Goal: Obtain resource: Obtain resource

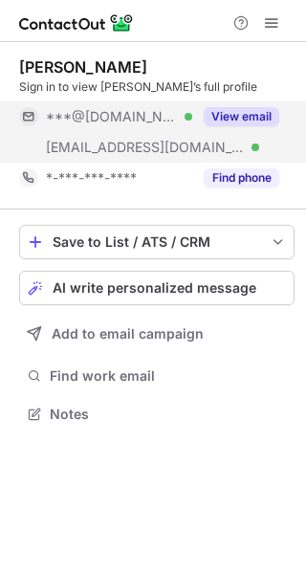
scroll to position [401, 306]
click at [250, 111] on button "View email" at bounding box center [242, 116] width 76 height 19
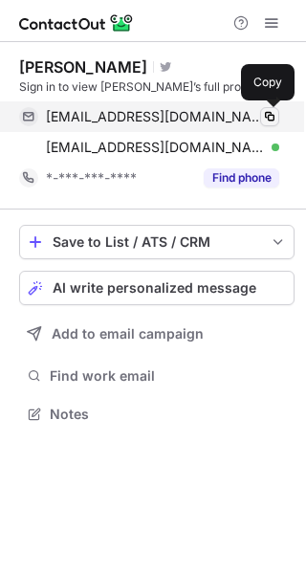
click at [266, 114] on span at bounding box center [269, 116] width 15 height 15
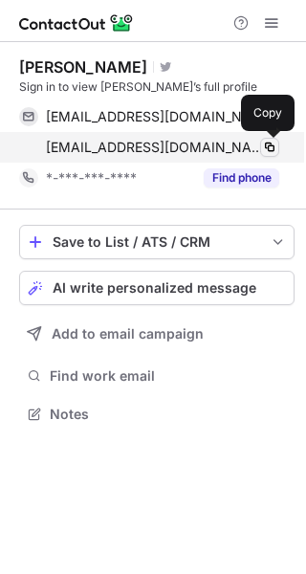
click at [272, 144] on span at bounding box center [269, 147] width 15 height 15
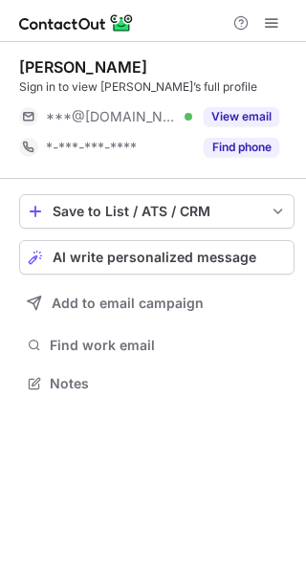
scroll to position [370, 306]
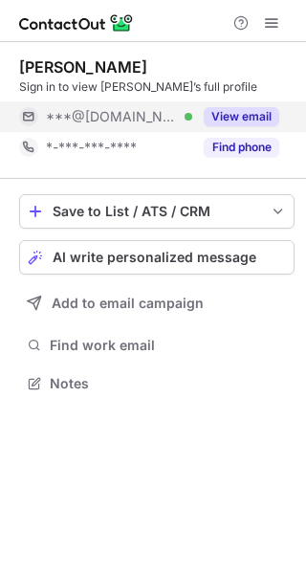
click at [258, 117] on button "View email" at bounding box center [242, 116] width 76 height 19
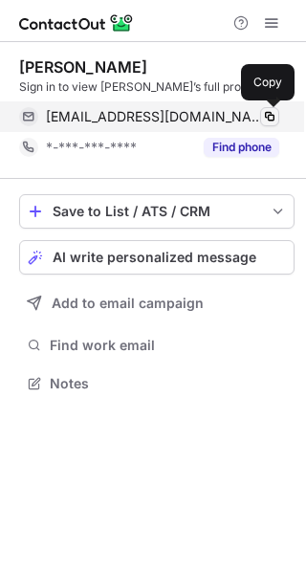
click at [268, 116] on span at bounding box center [269, 116] width 15 height 15
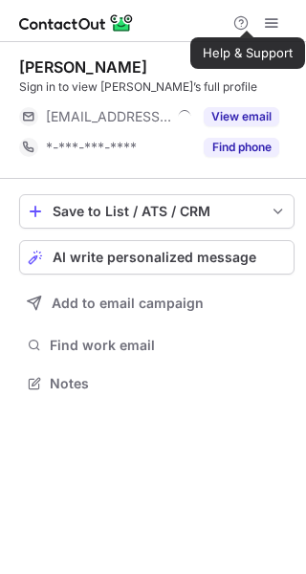
scroll to position [370, 306]
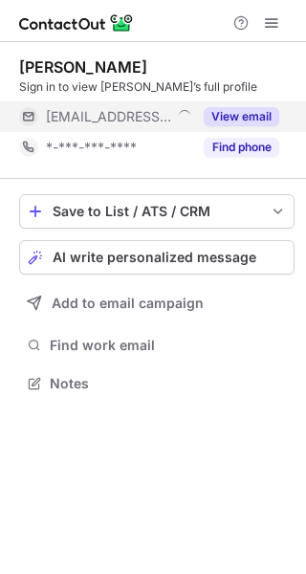
click at [232, 118] on button "View email" at bounding box center [242, 116] width 76 height 19
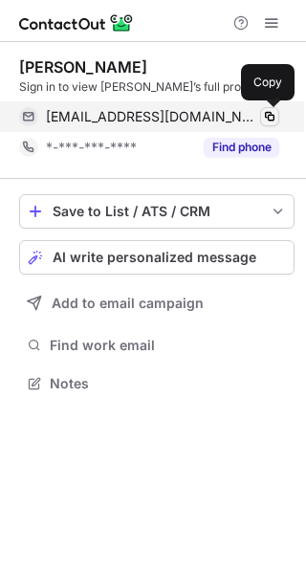
click at [269, 119] on span at bounding box center [269, 116] width 15 height 15
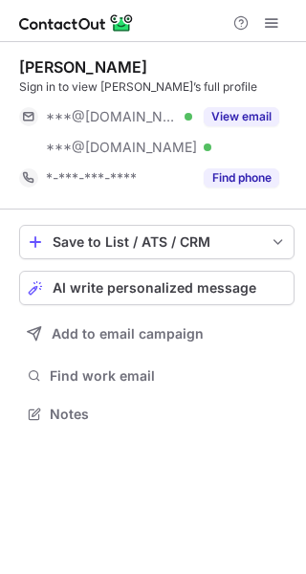
scroll to position [401, 306]
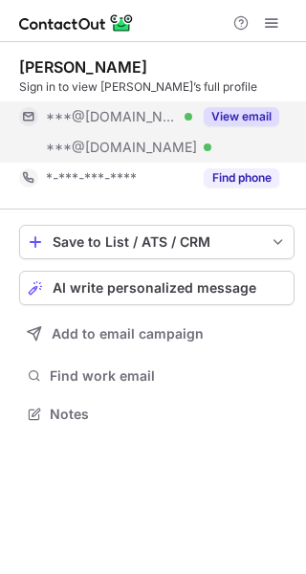
click at [251, 107] on button "View email" at bounding box center [242, 116] width 76 height 19
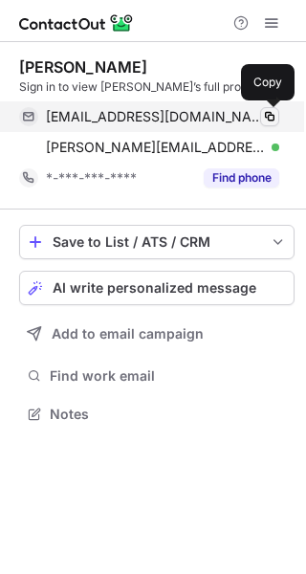
click at [270, 117] on span at bounding box center [269, 116] width 15 height 15
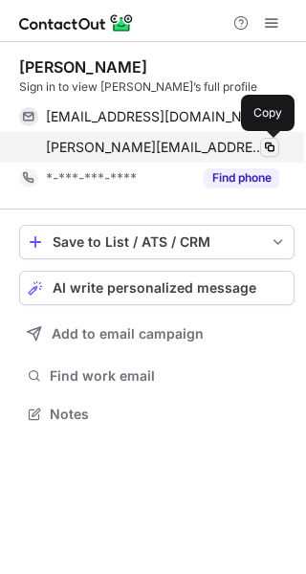
click at [273, 148] on span at bounding box center [269, 147] width 15 height 15
click at [271, 144] on span at bounding box center [269, 147] width 15 height 15
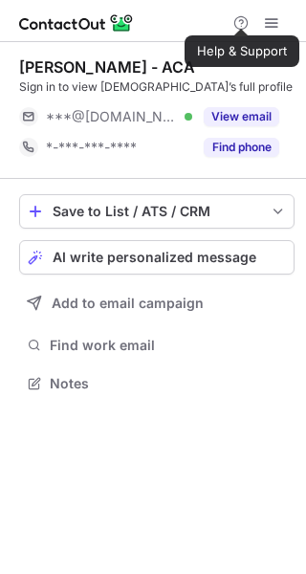
scroll to position [370, 306]
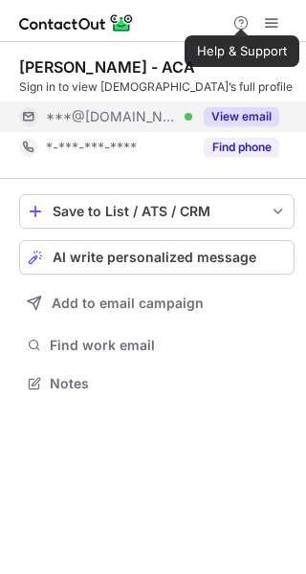
click at [260, 113] on button "View email" at bounding box center [242, 116] width 76 height 19
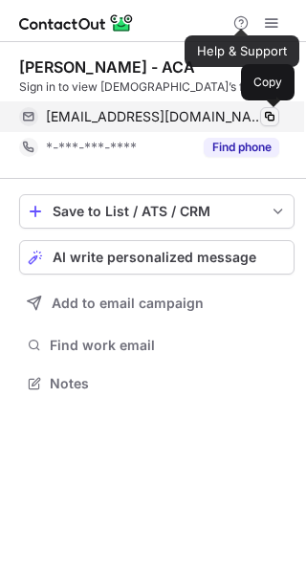
click at [266, 118] on span at bounding box center [269, 116] width 15 height 15
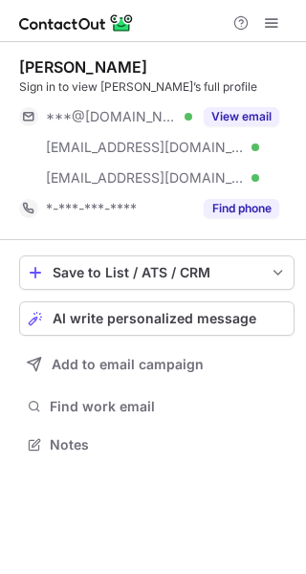
scroll to position [431, 306]
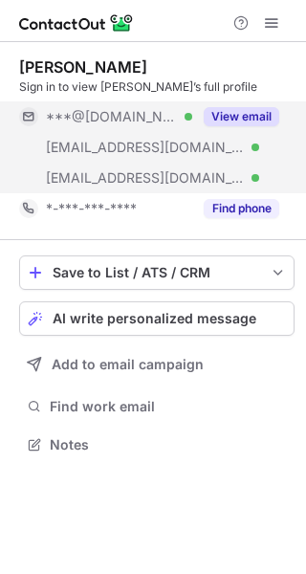
click at [260, 116] on button "View email" at bounding box center [242, 116] width 76 height 19
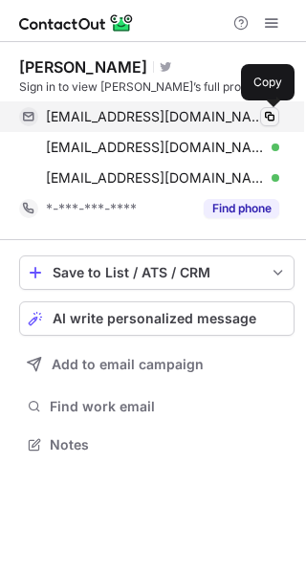
click at [273, 117] on span at bounding box center [269, 116] width 15 height 15
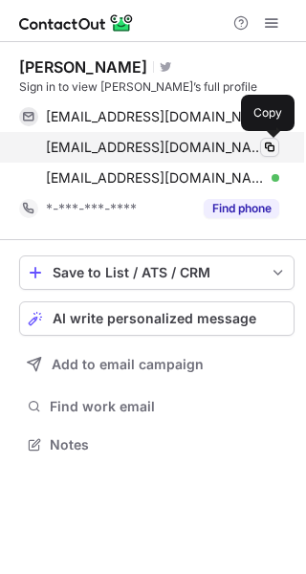
click at [271, 142] on span at bounding box center [269, 147] width 15 height 15
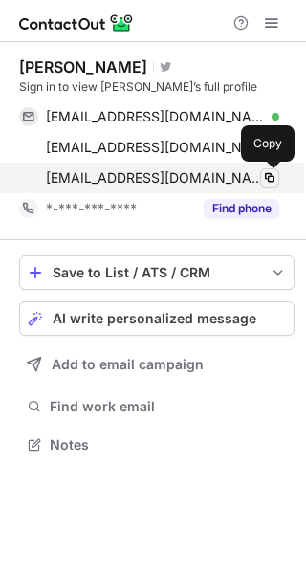
click at [276, 170] on span at bounding box center [269, 177] width 15 height 15
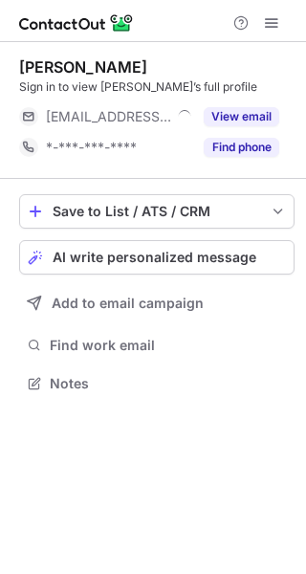
scroll to position [370, 306]
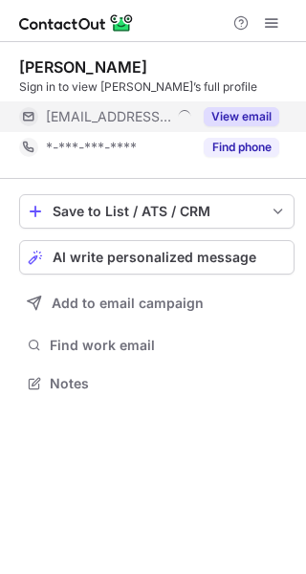
click at [248, 104] on div "View email" at bounding box center [235, 116] width 87 height 31
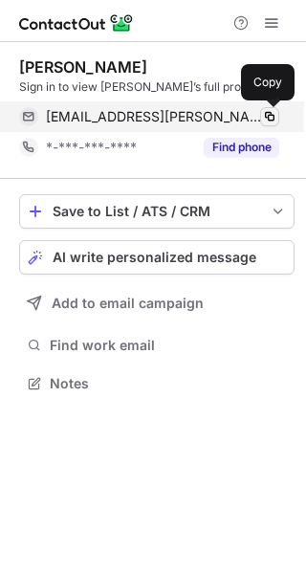
click at [268, 114] on span at bounding box center [269, 116] width 15 height 15
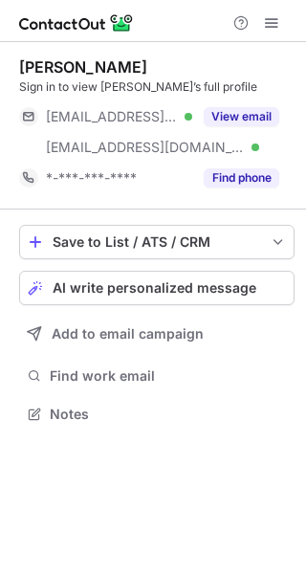
scroll to position [401, 306]
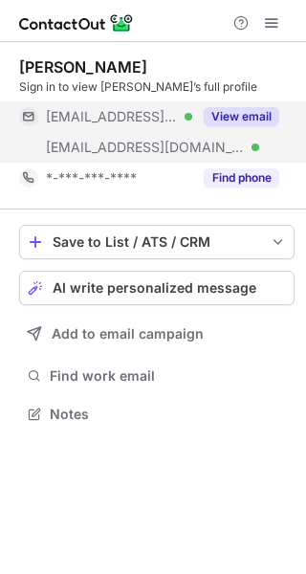
click at [259, 113] on button "View email" at bounding box center [242, 116] width 76 height 19
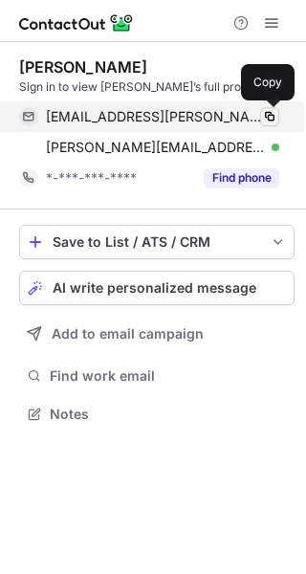
click at [269, 118] on span at bounding box center [269, 116] width 15 height 15
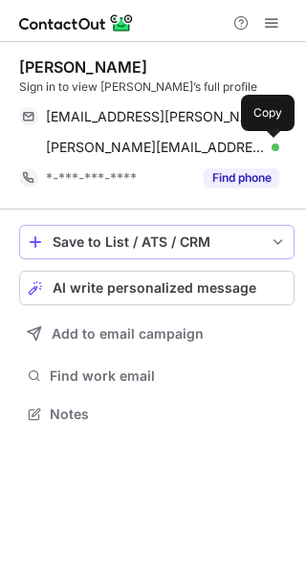
drag, startPoint x: 276, startPoint y: 148, endPoint x: 176, endPoint y: 231, distance: 129.8
click at [276, 148] on span at bounding box center [269, 147] width 15 height 15
